Goal: Transaction & Acquisition: Purchase product/service

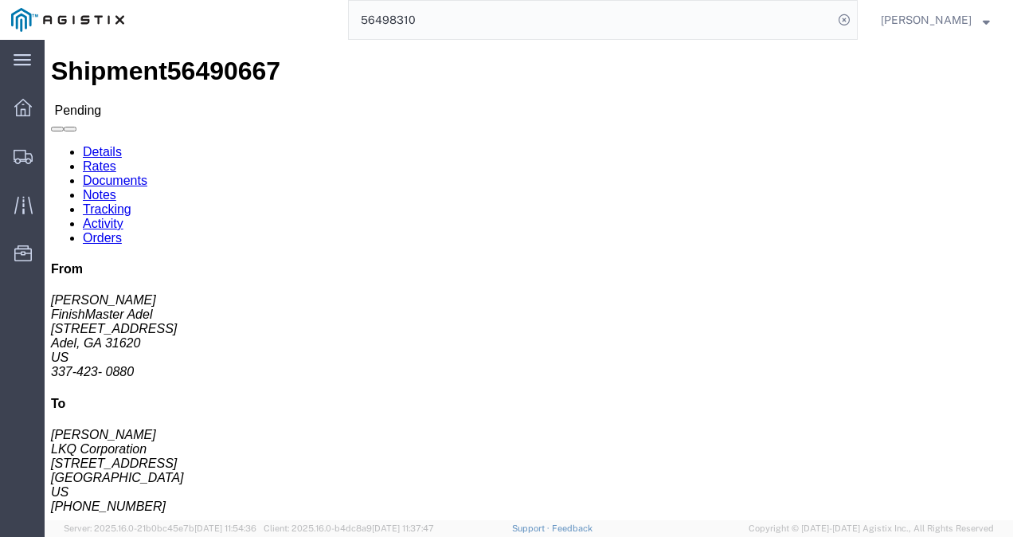
click at [529, 10] on input "56498310" at bounding box center [591, 20] width 484 height 38
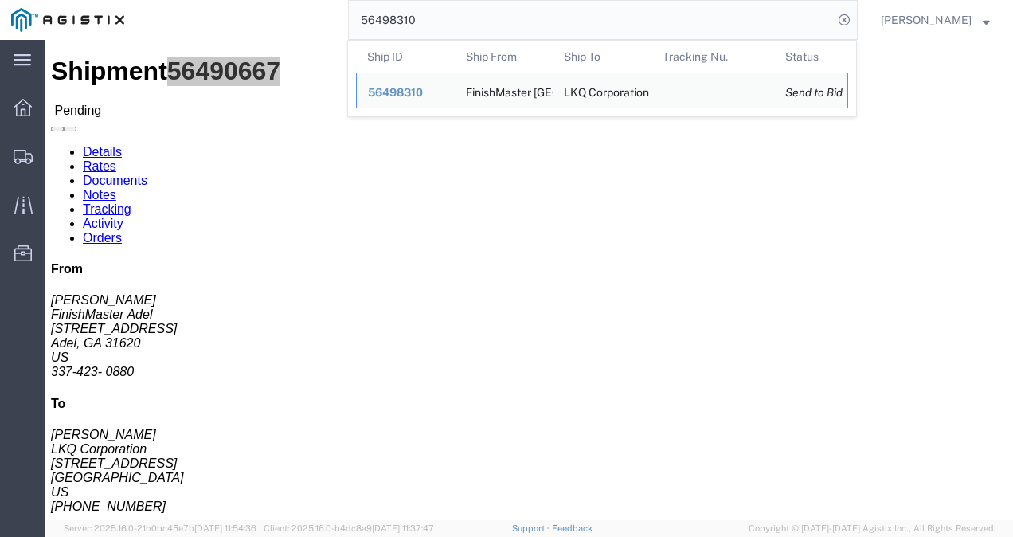
click at [529, 10] on input "56498310" at bounding box center [591, 20] width 484 height 38
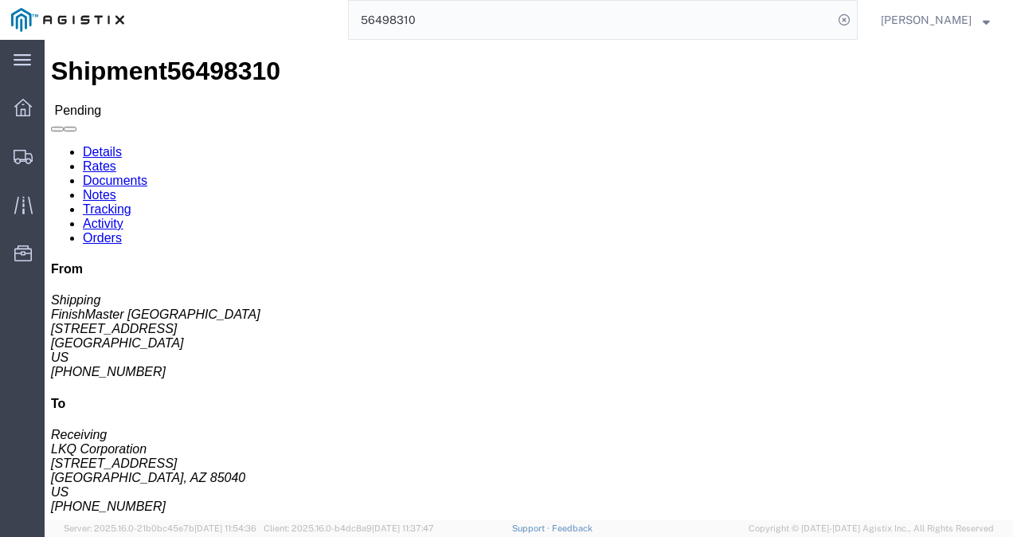
drag, startPoint x: 331, startPoint y: 312, endPoint x: 318, endPoint y: 295, distance: 21.0
click div "Leg 1 - Truckload Vehicle 1: Standard Dry Van (53 Feet) Number of trucks: 1"
click div "Shipment Detail Ship From FinishMaster [GEOGRAPHIC_DATA] (Shipping) 3520 [STREE…"
click div "Ship From FinishMaster [GEOGRAPHIC_DATA] (Shipping) 3520 [STREET_ADDRESS] [PHON…"
click at [55, 148] on span "Shipments" at bounding box center [49, 156] width 11 height 32
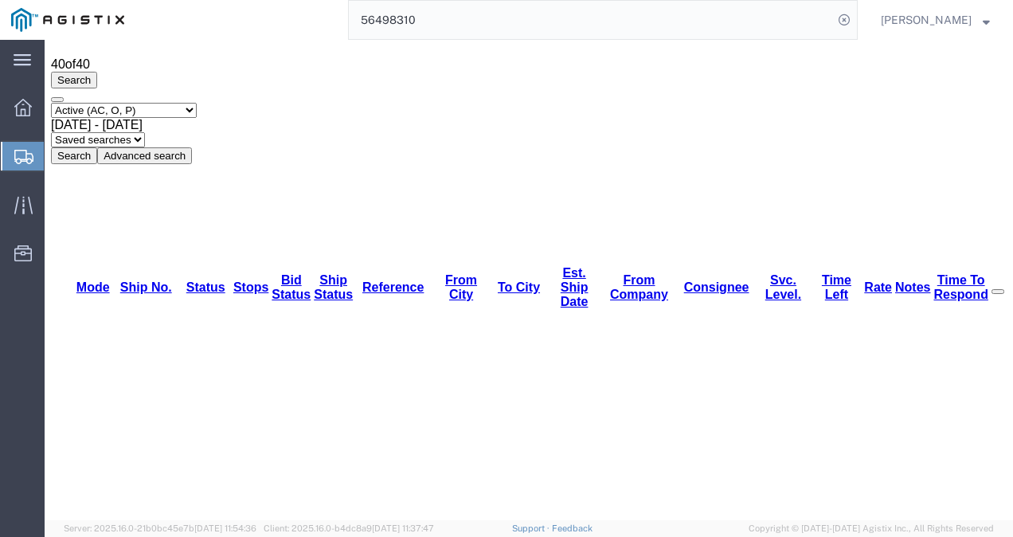
scroll to position [80, 0]
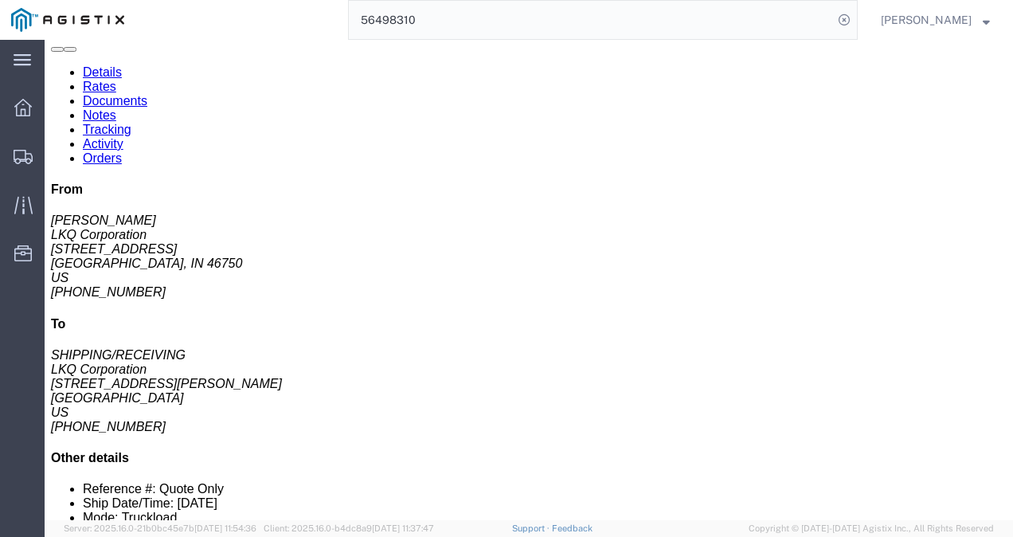
click div "Leg 1 - Truckload Vehicle 1: Standard Dry Van (53 Feet) Number of trucks: 1"
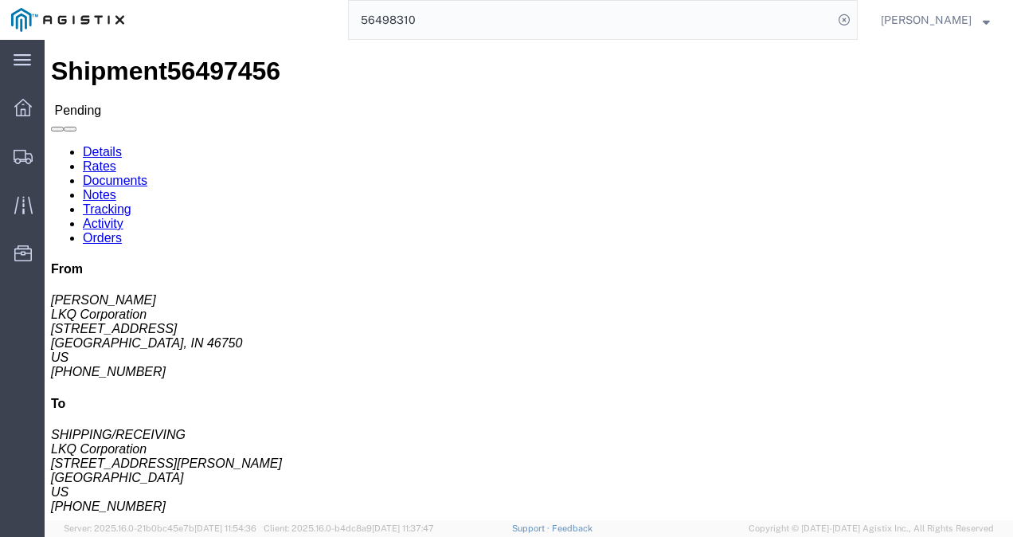
click span "56497456"
click div "Leg 1 - Truckload Vehicle 1: Standard Dry Van (53 Feet) Number of trucks: 1"
drag, startPoint x: 183, startPoint y: 141, endPoint x: 150, endPoint y: 106, distance: 48.4
click div "Shipment Detail Ship From LKQ Corporation ([PERSON_NAME]) [GEOGRAPHIC_DATA][STR…"
drag, startPoint x: 150, startPoint y: 106, endPoint x: 111, endPoint y: 45, distance: 72.0
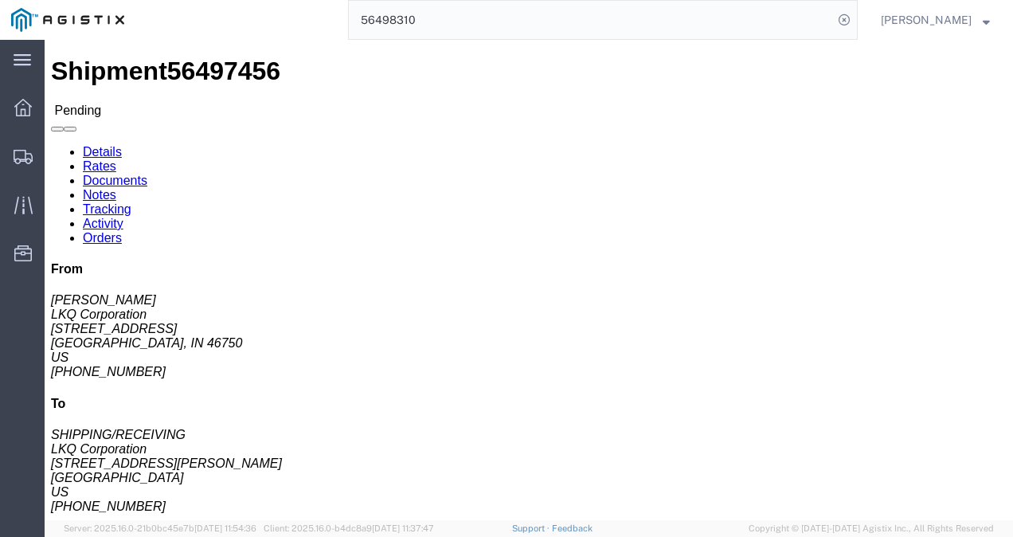
click link "Rates"
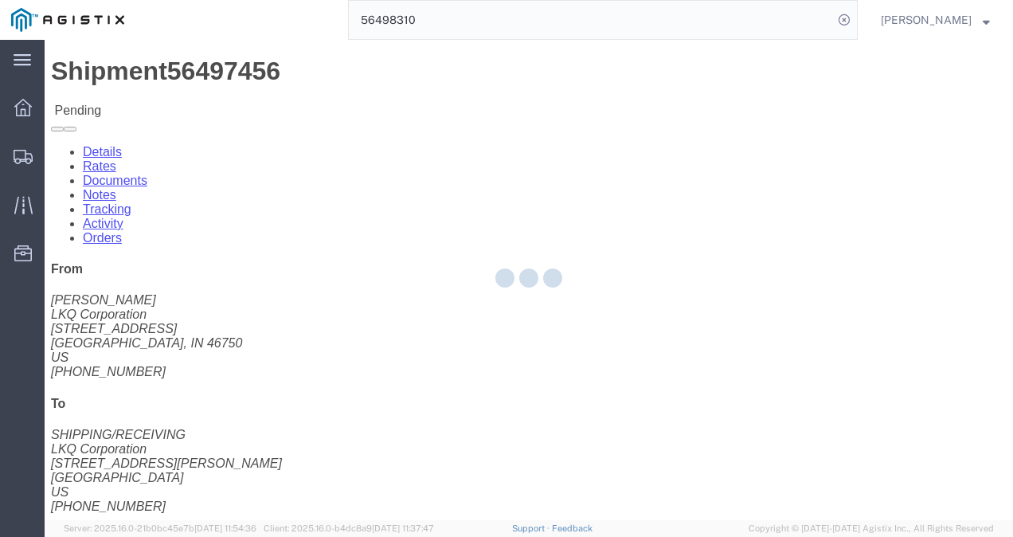
click at [156, 92] on div at bounding box center [529, 280] width 968 height 480
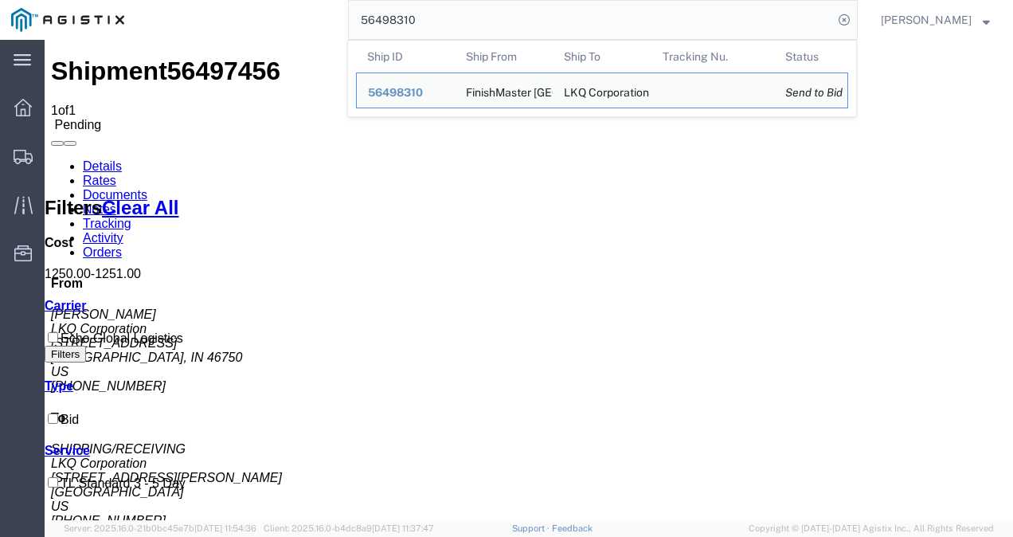
click at [514, 2] on input "56498310" at bounding box center [591, 20] width 484 height 38
click at [513, 2] on input "56498310" at bounding box center [591, 20] width 484 height 38
paste input "500625"
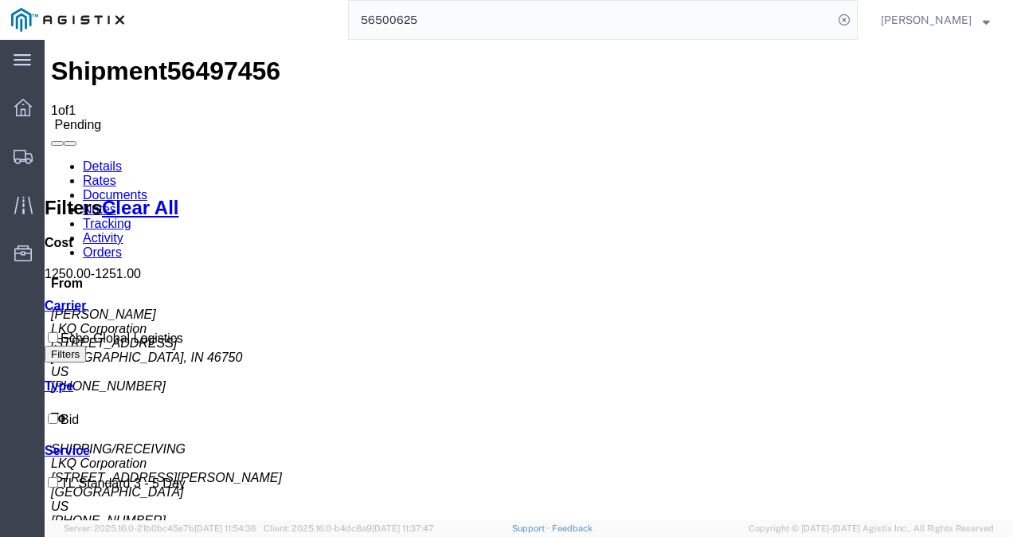
drag, startPoint x: 525, startPoint y: 423, endPoint x: 490, endPoint y: 492, distance: 78.0
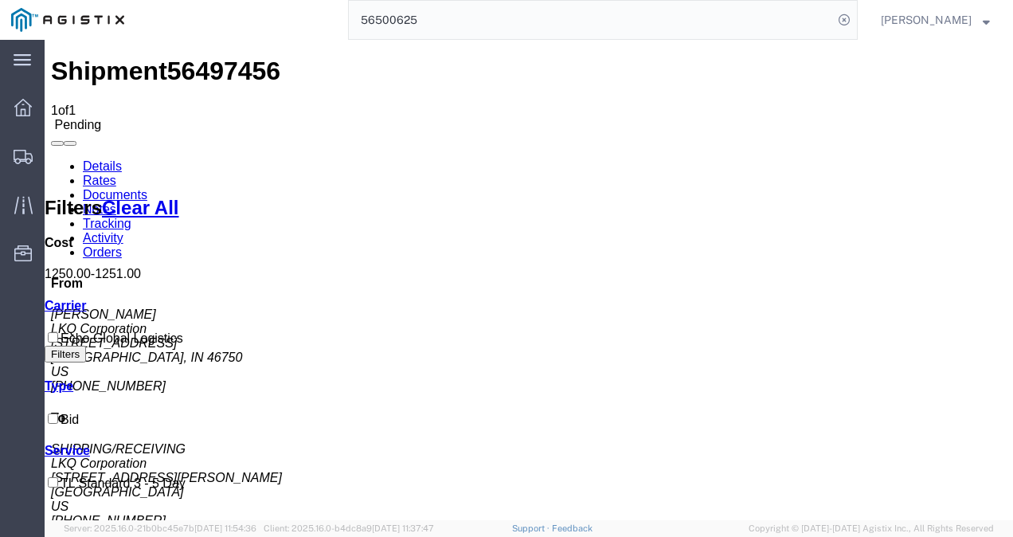
click at [500, 13] on input "56500625" at bounding box center [591, 20] width 484 height 38
paste input "227"
type input "56500227"
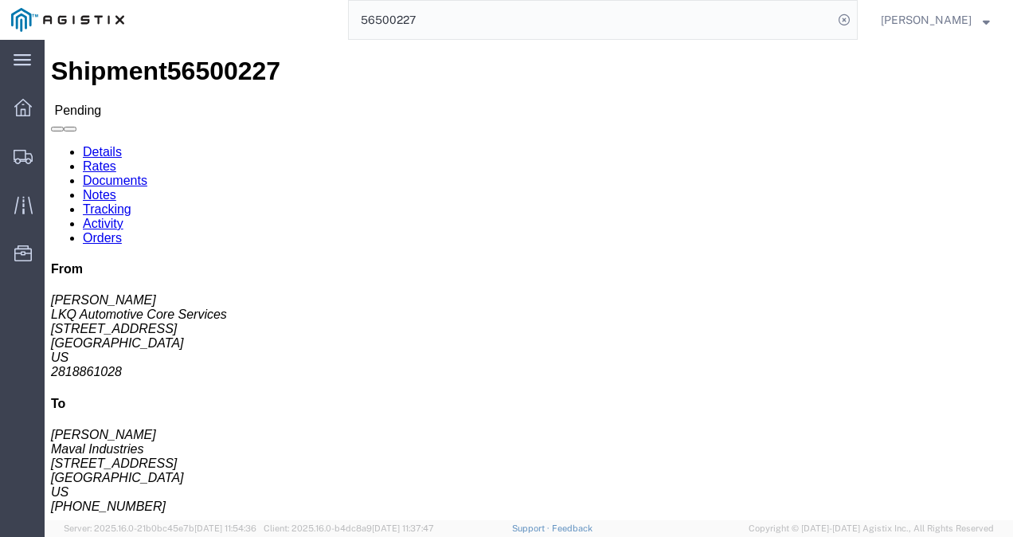
click div "Leg 1 - Truckload Vehicle 1: Standard Dry Van (53 Feet) Number of trucks: 1"
click div "Ship From LKQ Automotive Core Services ([PERSON_NAME]) 1760 [STREET_ADDRESS] [E…"
click link "Rates"
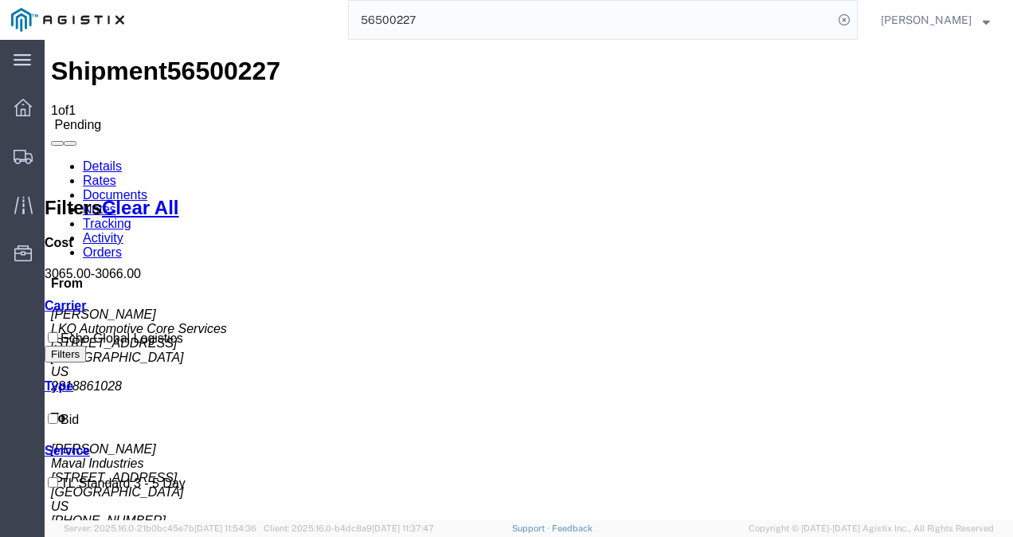
click at [97, 159] on link "Details" at bounding box center [102, 166] width 39 height 14
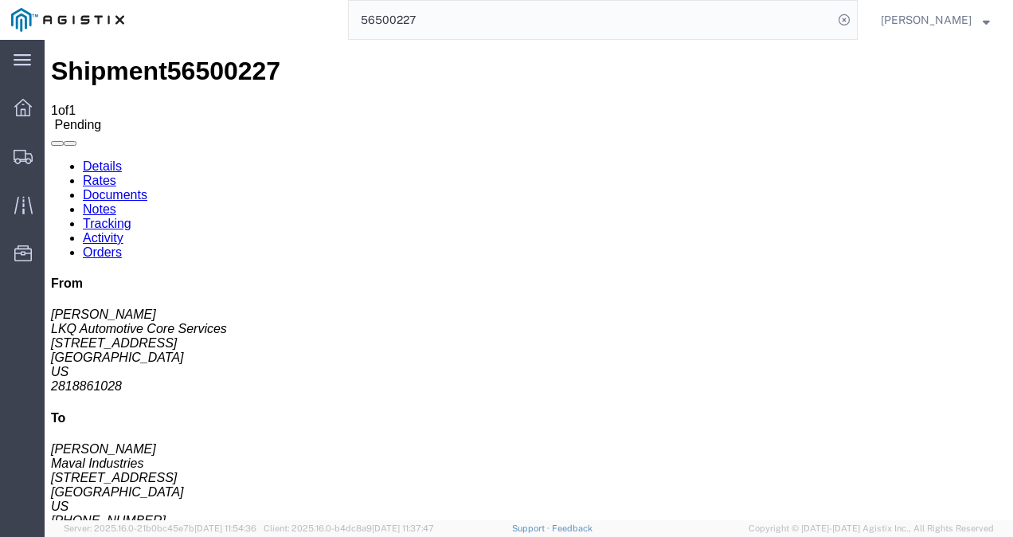
click div "Ship From LKQ Automotive Core Services ([PERSON_NAME]) 1760 [STREET_ADDRESS] 28…"
click div "Ship To Maval Industries ([PERSON_NAME]) [STREET_ADDRESS] [PHONE_NUMBER]"
click div "Shipment Detail Ship From LKQ Automotive Core Services ([PERSON_NAME]) 1760 [ST…"
click div "Ship From LKQ Automotive Core Services ([PERSON_NAME]) 1760 [STREET_ADDRESS] 28…"
click link "Rates"
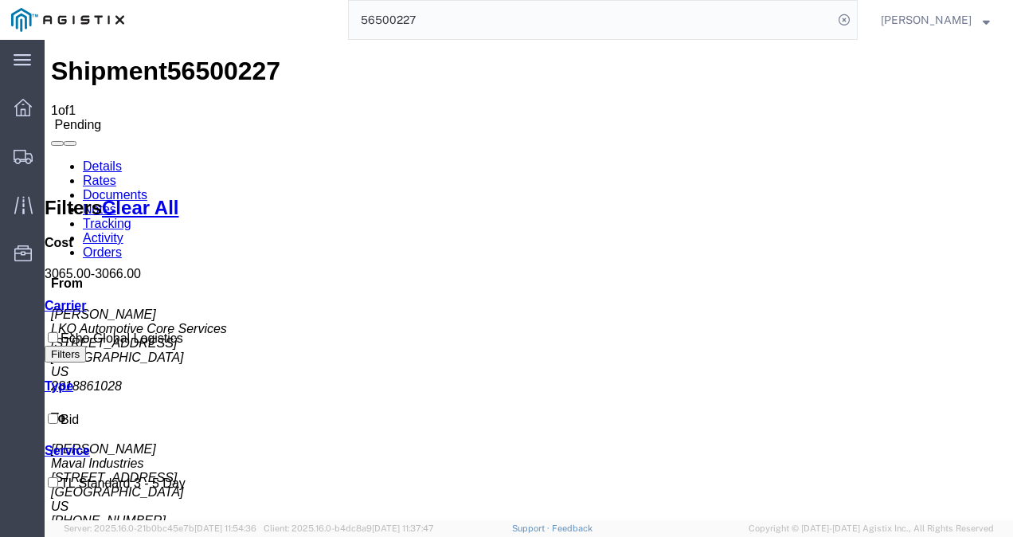
click at [101, 159] on link "Details" at bounding box center [102, 166] width 39 height 14
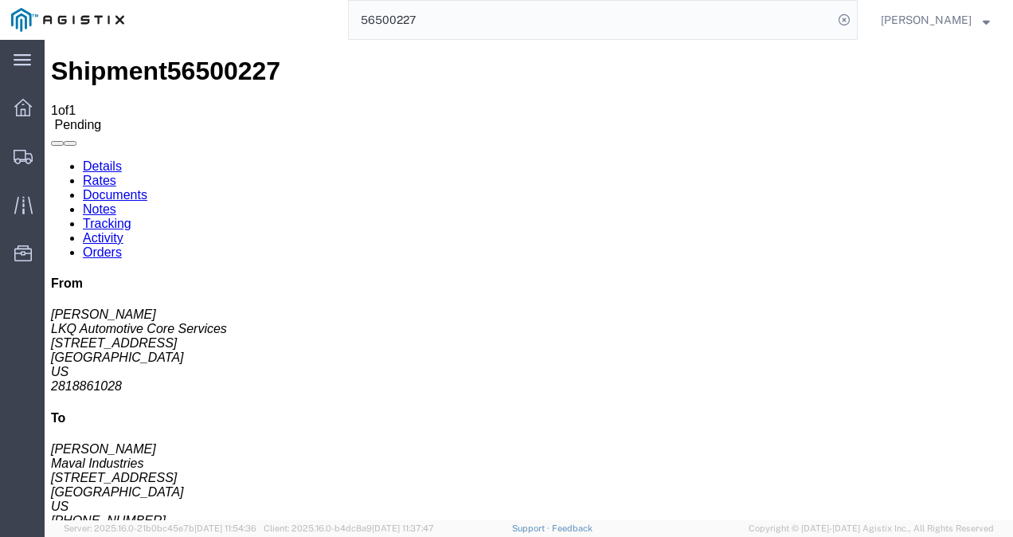
click h4 "Routing & Vehicle Information"
click link "Rates"
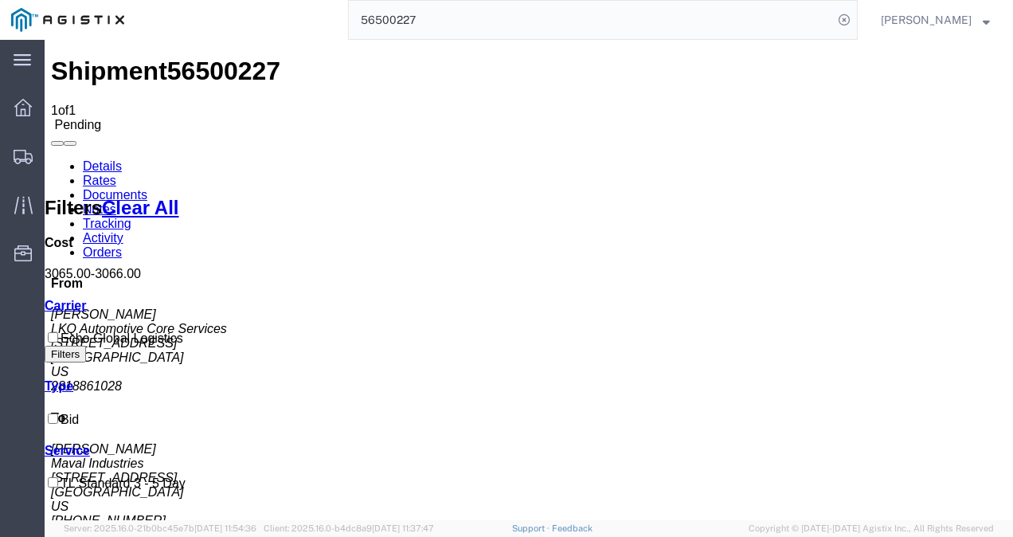
click at [104, 159] on link "Details" at bounding box center [102, 166] width 39 height 14
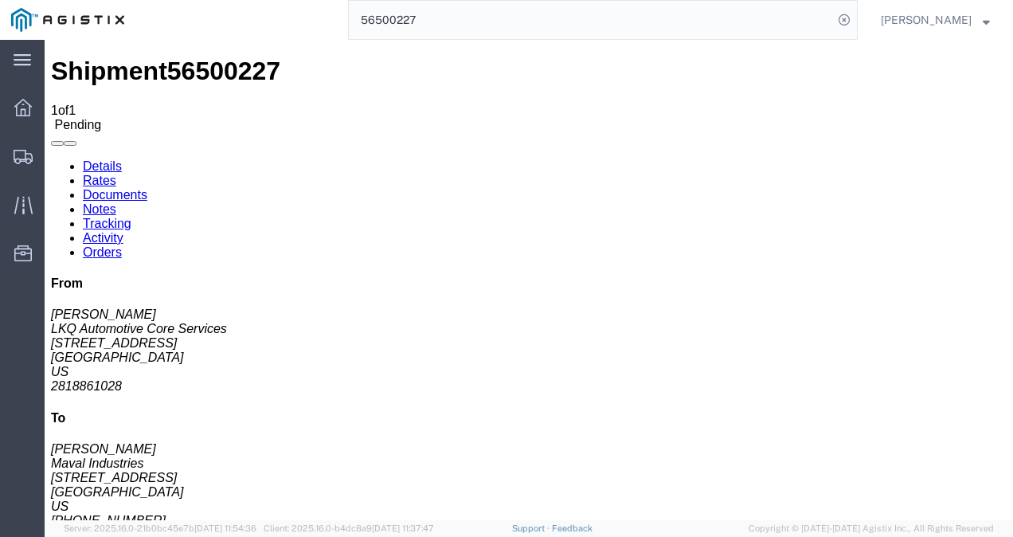
click button "Enter / Modify Bid"
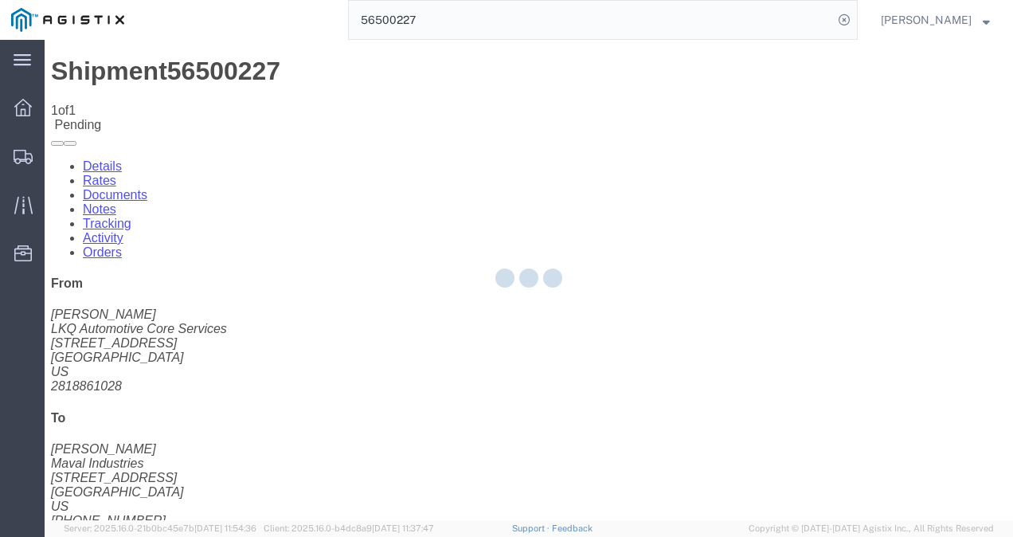
select select "4622"
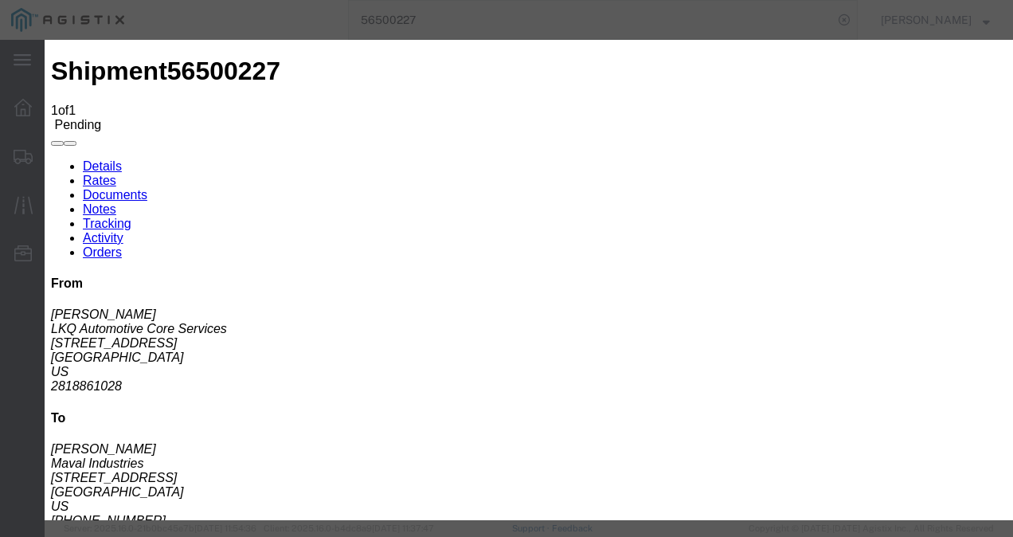
click link "ks_ga - Echo Global Logistics - TL Standard 3 - 5 Day"
drag, startPoint x: 686, startPoint y: 326, endPoint x: 545, endPoint y: 298, distance: 144.4
click div "Mode Select Air Less than Truckload Multi-Leg Ocean Freight Rail Small Parcel T…"
type input "1800"
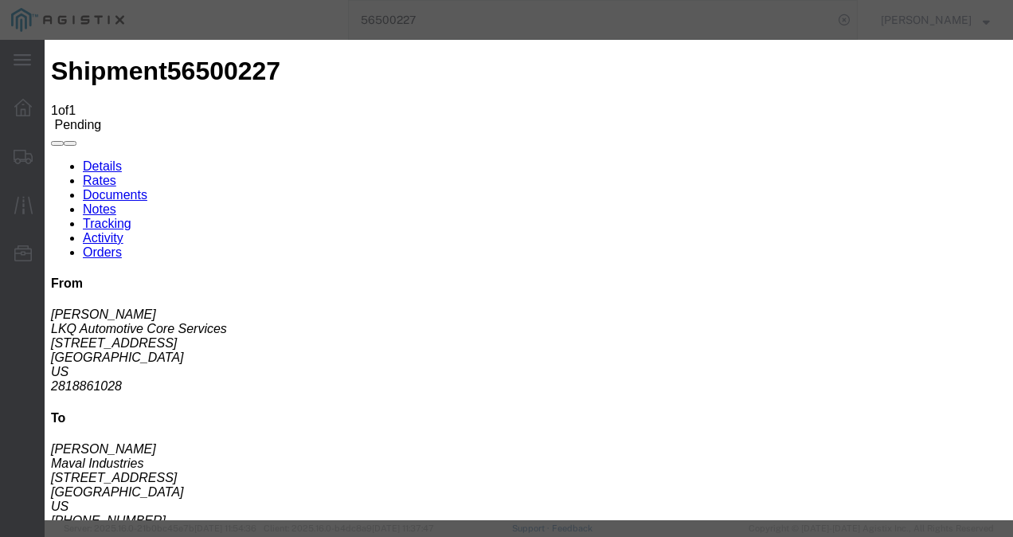
click button "Submit"
